Goal: Information Seeking & Learning: Learn about a topic

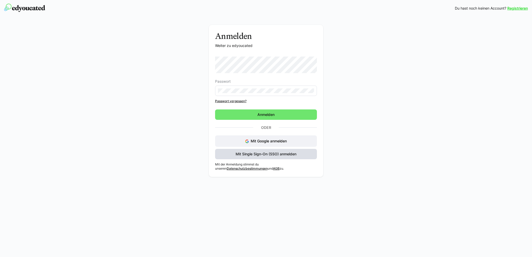
click at [259, 156] on span "Mit Single Sign-On (SSO) anmelden" at bounding box center [266, 154] width 62 height 5
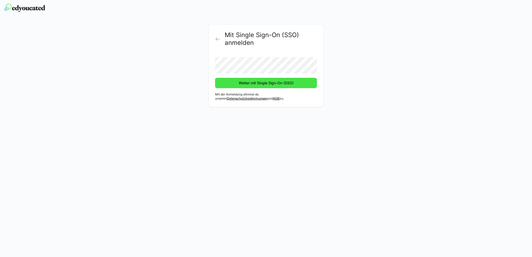
click at [215, 78] on button "Weiter mit Single Sign-On (SSO)" at bounding box center [266, 83] width 102 height 10
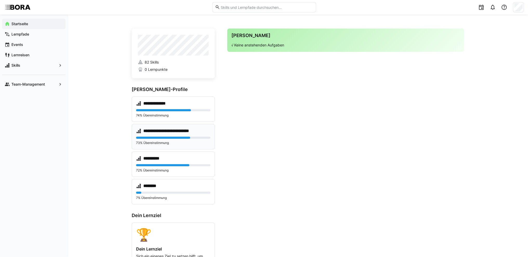
click at [196, 127] on div "**********" at bounding box center [173, 136] width 83 height 25
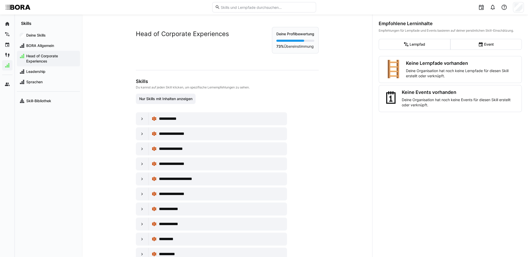
click at [134, 116] on div "**********" at bounding box center [227, 159] width 208 height 289
click at [140, 118] on eds-icon at bounding box center [141, 118] width 5 height 5
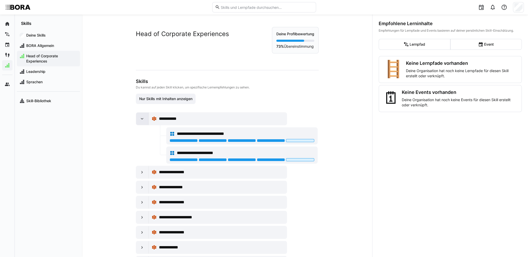
click at [139, 118] on eds-icon at bounding box center [141, 118] width 5 height 5
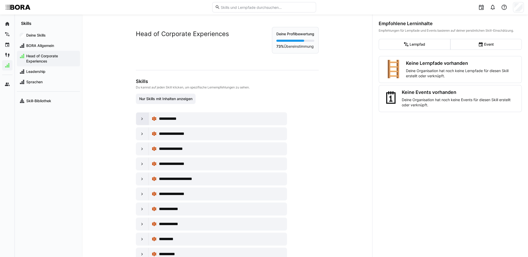
click at [139, 119] on eds-icon at bounding box center [141, 118] width 5 height 5
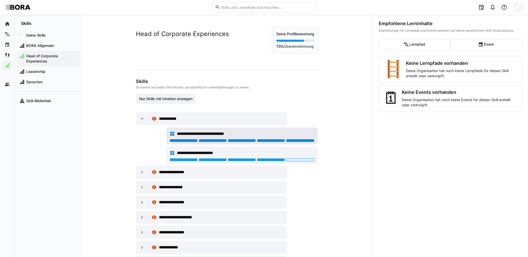
click at [297, 142] on div at bounding box center [300, 140] width 28 height 3
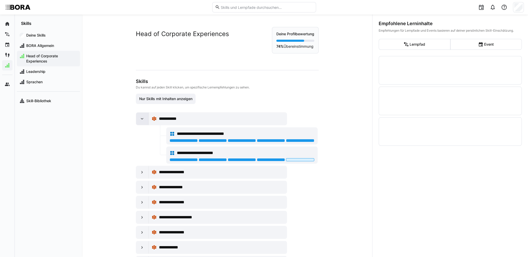
click at [140, 118] on eds-icon at bounding box center [141, 118] width 5 height 5
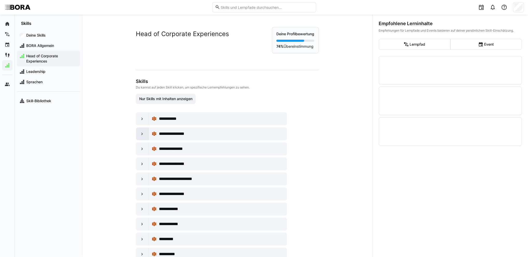
click at [142, 135] on eds-icon at bounding box center [141, 133] width 5 height 5
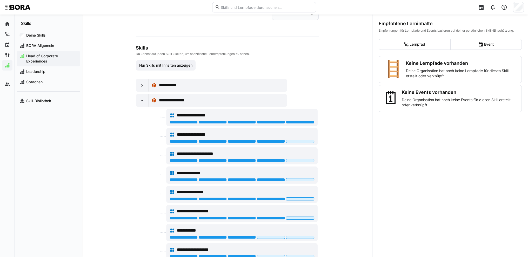
scroll to position [26, 0]
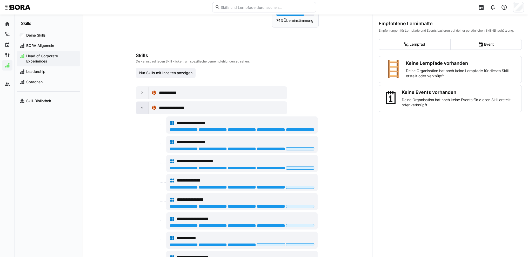
click at [141, 106] on eds-icon at bounding box center [141, 107] width 5 height 5
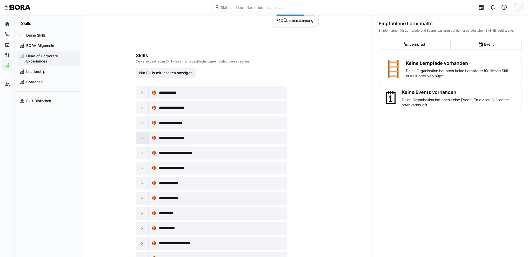
click at [140, 137] on eds-icon at bounding box center [141, 138] width 5 height 5
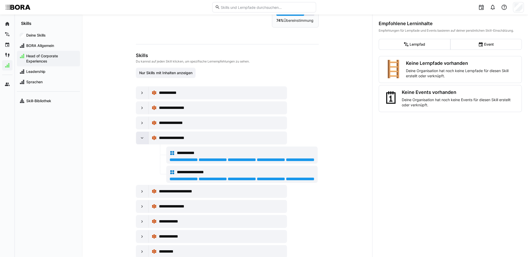
click at [139, 138] on eds-icon at bounding box center [141, 138] width 5 height 5
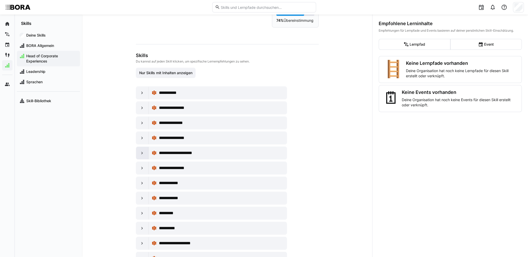
click at [139, 151] on eds-icon at bounding box center [141, 153] width 5 height 5
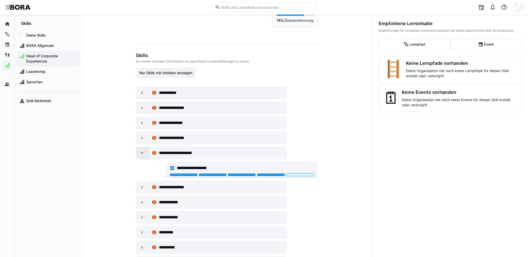
click at [139, 151] on eds-icon at bounding box center [141, 153] width 5 height 5
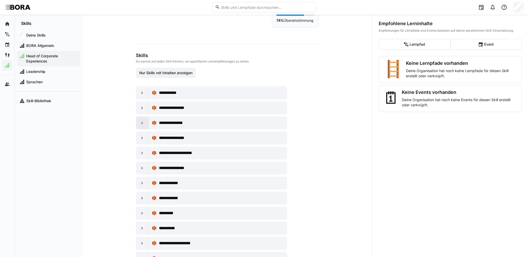
click at [141, 126] on div at bounding box center [142, 123] width 12 height 12
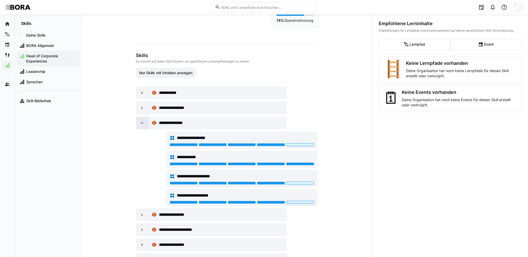
click at [140, 126] on div at bounding box center [142, 123] width 12 height 12
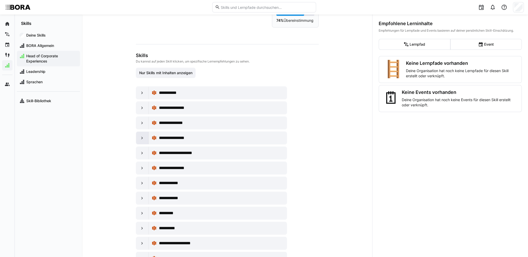
click at [141, 138] on eds-icon at bounding box center [141, 138] width 5 height 5
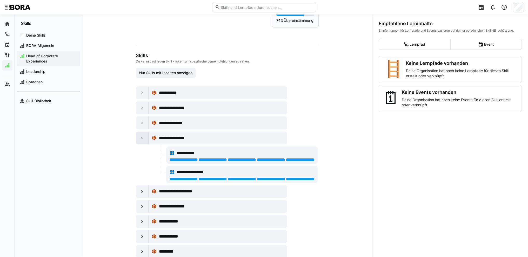
click at [141, 138] on eds-icon at bounding box center [141, 138] width 5 height 5
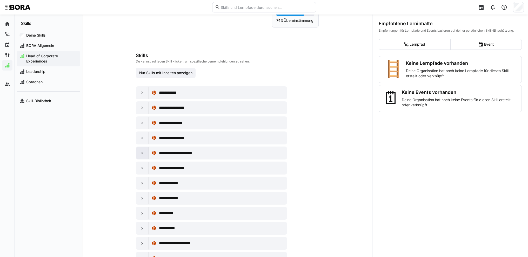
click at [143, 151] on div at bounding box center [142, 153] width 12 height 12
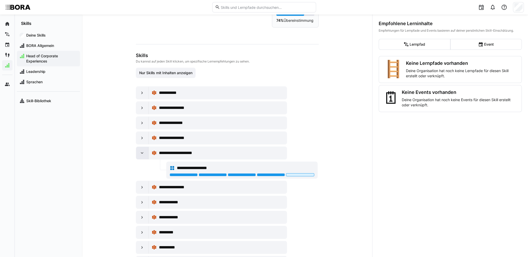
click at [143, 151] on div at bounding box center [142, 153] width 12 height 12
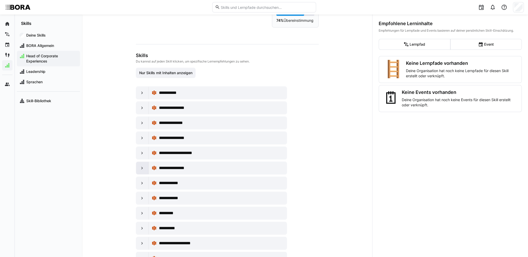
click at [140, 169] on eds-icon at bounding box center [141, 168] width 5 height 5
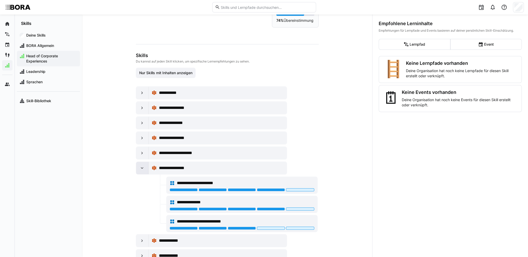
click at [140, 169] on eds-icon at bounding box center [141, 168] width 5 height 5
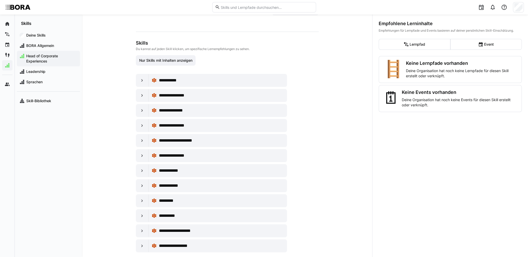
scroll to position [45, 0]
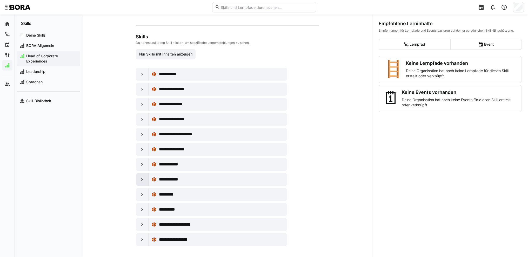
click at [140, 177] on eds-icon at bounding box center [141, 179] width 5 height 5
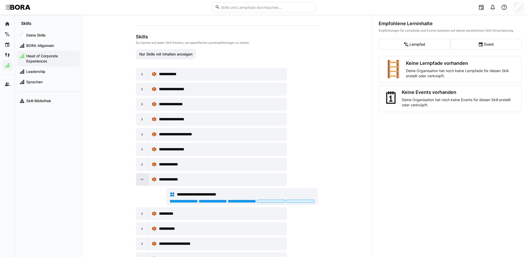
click at [140, 175] on div at bounding box center [142, 179] width 12 height 12
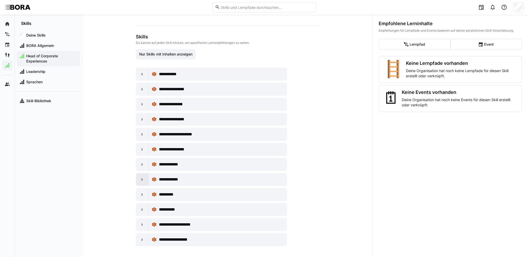
click at [144, 180] on div at bounding box center [142, 179] width 12 height 12
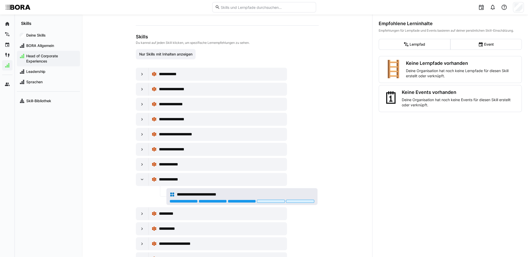
click at [271, 202] on div at bounding box center [242, 202] width 145 height 4
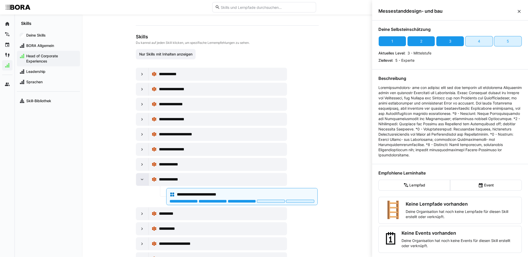
click at [141, 177] on eds-icon at bounding box center [141, 179] width 5 height 5
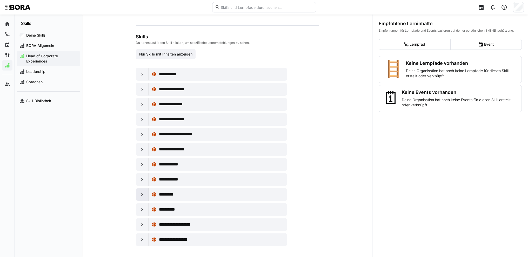
click at [140, 192] on eds-icon at bounding box center [141, 194] width 5 height 5
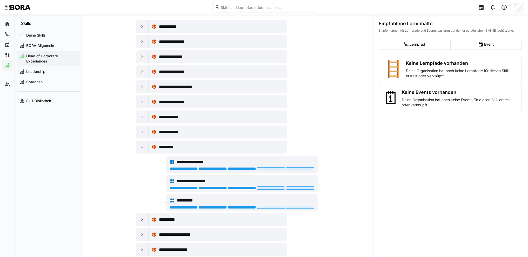
scroll to position [102, 0]
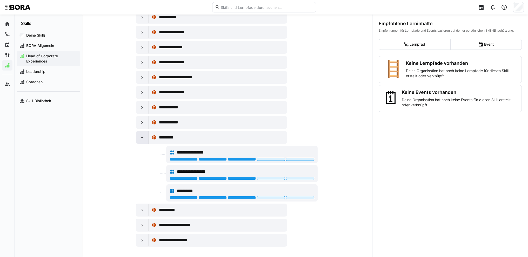
click at [142, 136] on eds-icon at bounding box center [141, 137] width 5 height 5
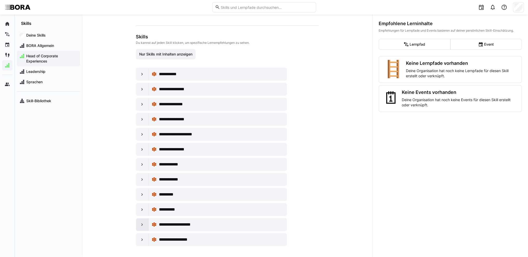
click at [145, 223] on div at bounding box center [142, 225] width 12 height 12
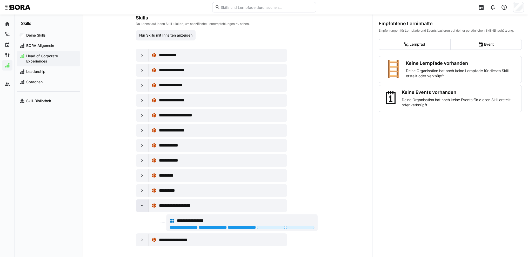
click at [139, 203] on eds-icon at bounding box center [141, 205] width 5 height 5
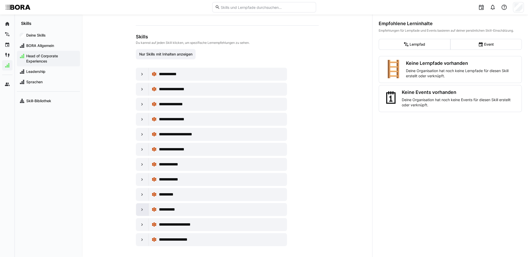
click at [143, 208] on eds-icon at bounding box center [141, 209] width 5 height 5
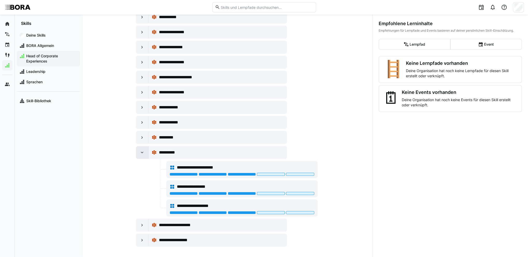
click at [141, 152] on eds-icon at bounding box center [141, 152] width 5 height 5
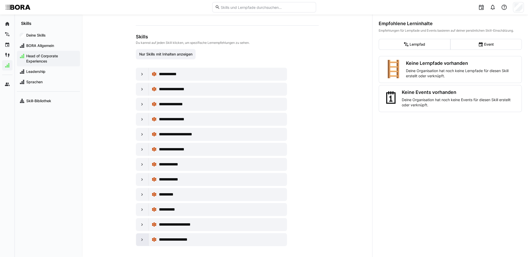
click at [141, 237] on eds-icon at bounding box center [141, 239] width 5 height 5
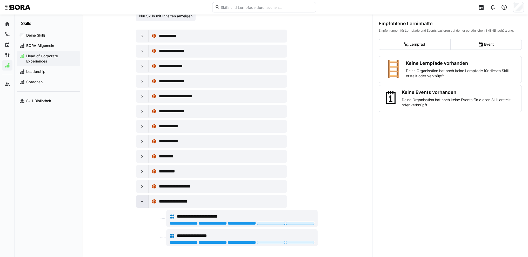
click at [139, 201] on eds-icon at bounding box center [141, 201] width 5 height 5
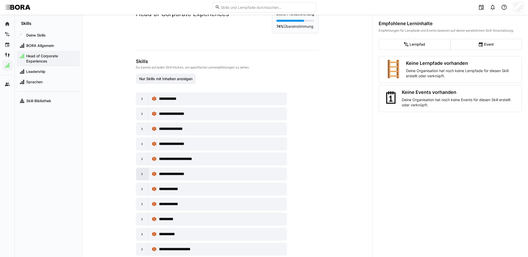
scroll to position [0, 0]
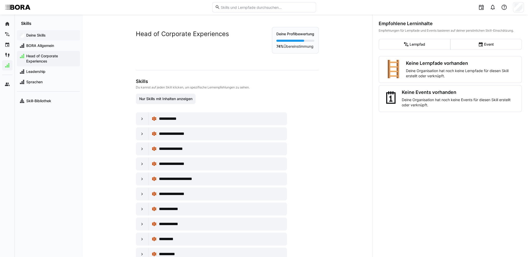
click at [0, 0] on app-navigation-label "Deine Skills" at bounding box center [0, 0] width 0 height 0
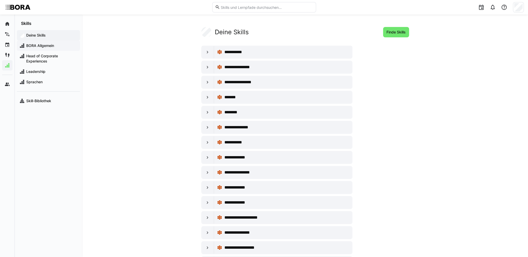
click at [44, 47] on span "BORA Allgemein" at bounding box center [51, 45] width 52 height 5
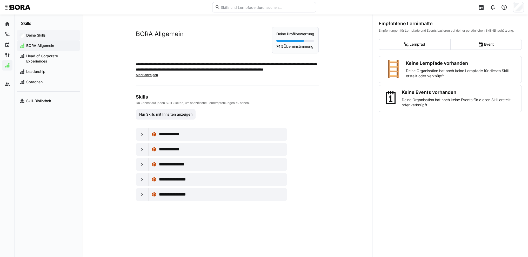
click at [0, 0] on app-navigation-label "Deine Skills" at bounding box center [0, 0] width 0 height 0
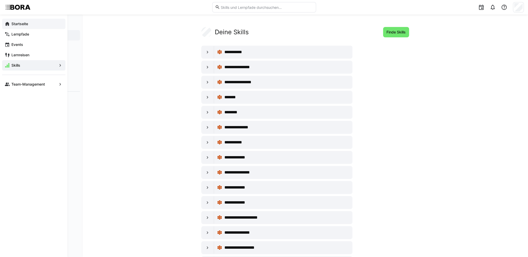
click at [7, 24] on eds-icon at bounding box center [7, 23] width 5 height 5
